Goal: Transaction & Acquisition: Purchase product/service

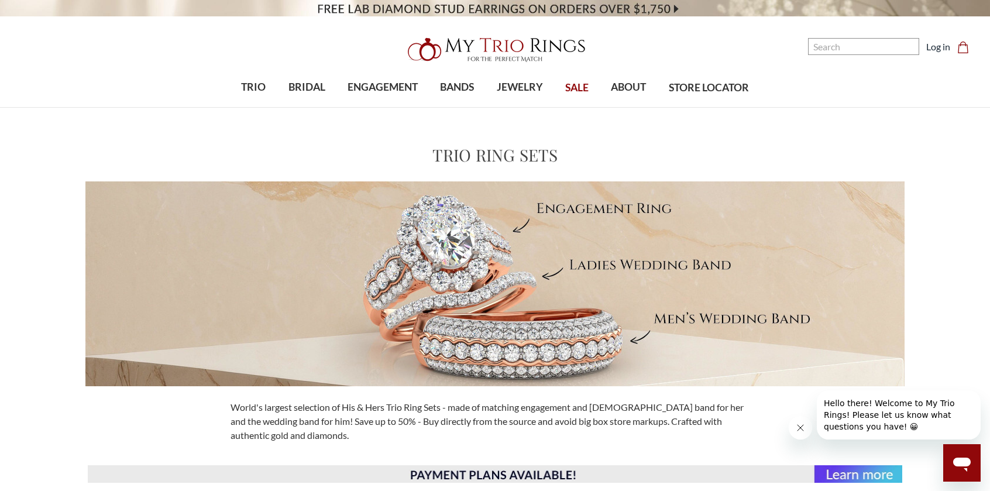
click at [307, 88] on span "BRIDAL" at bounding box center [306, 87] width 37 height 15
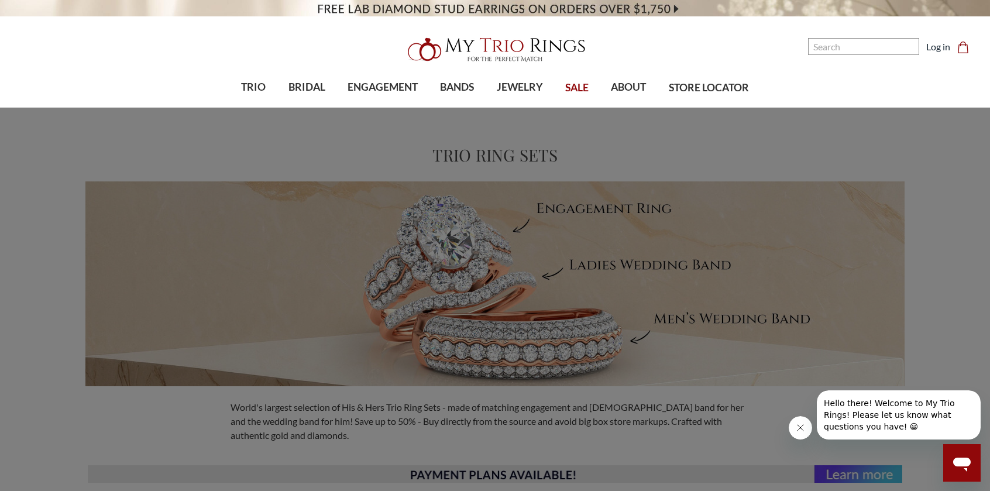
click at [505, 270] on span "Bridal Rings SALE" at bounding box center [495, 264] width 96 height 14
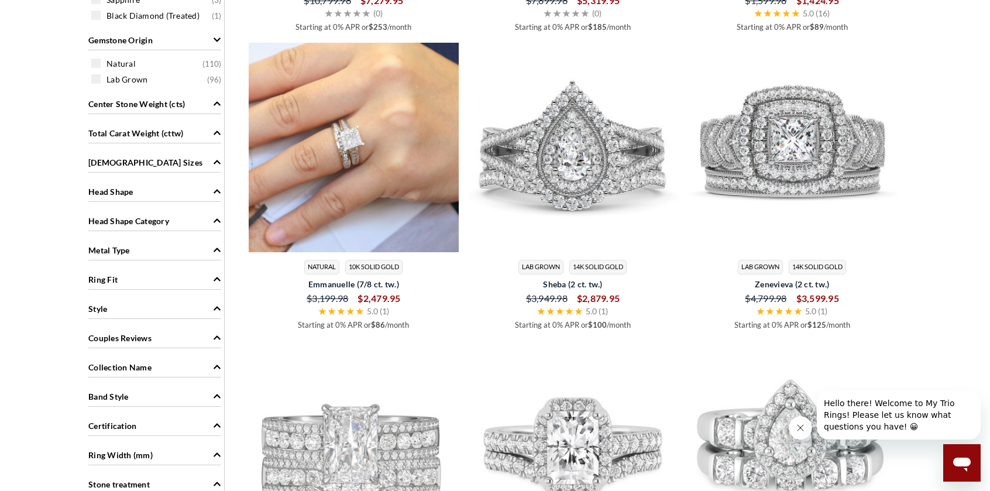
scroll to position [852, 0]
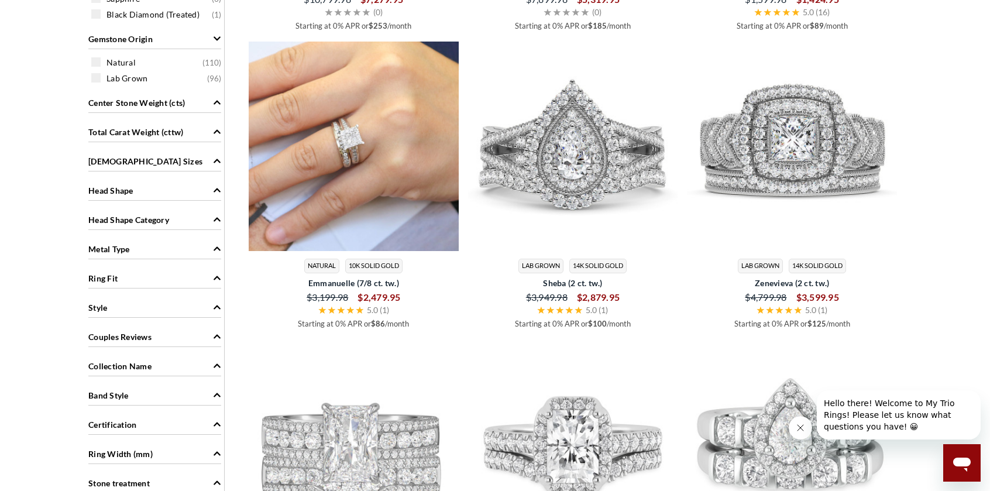
click at [202, 187] on div "Head Shape" at bounding box center [154, 189] width 133 height 22
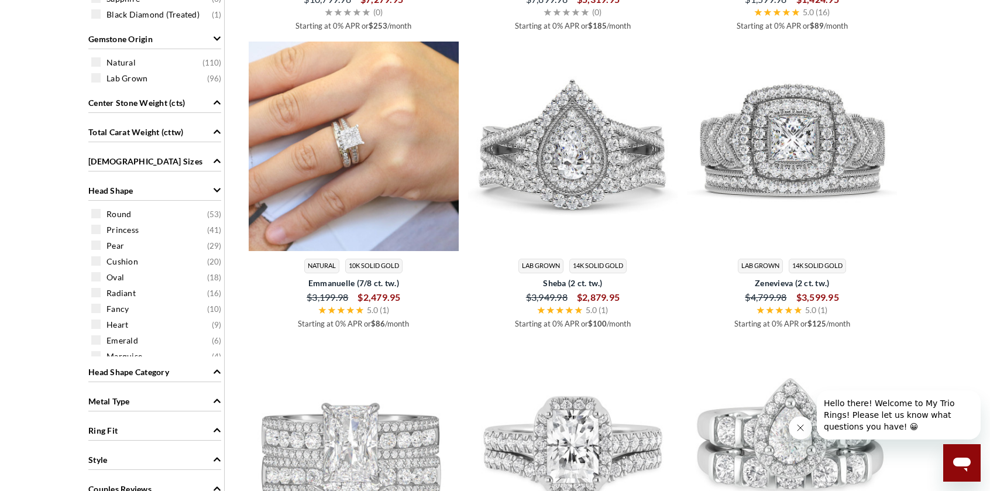
click at [125, 325] on span "Heart" at bounding box center [117, 325] width 22 height 12
